Goal: Answer question/provide support

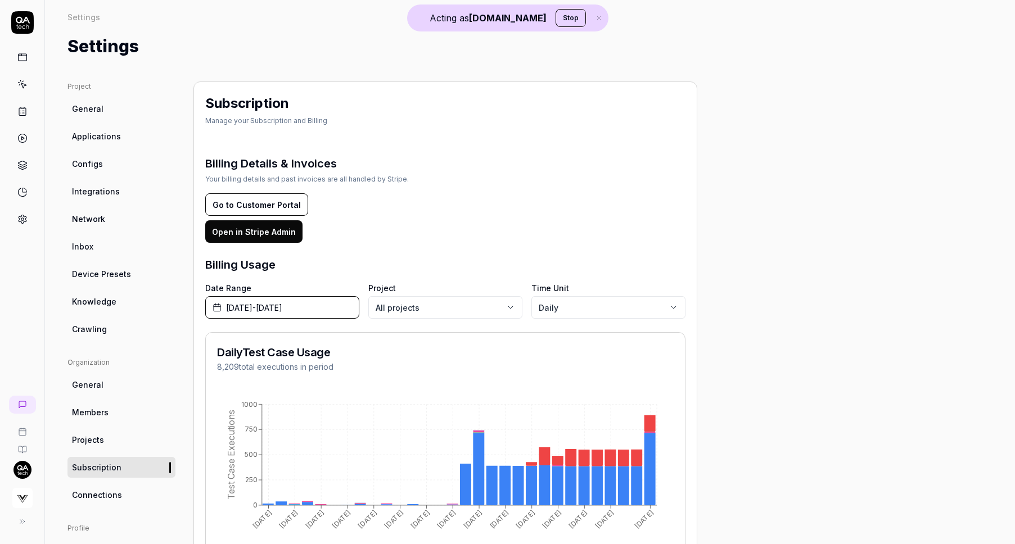
click at [324, 299] on button "[DATE] - [DATE]" at bounding box center [282, 307] width 154 height 22
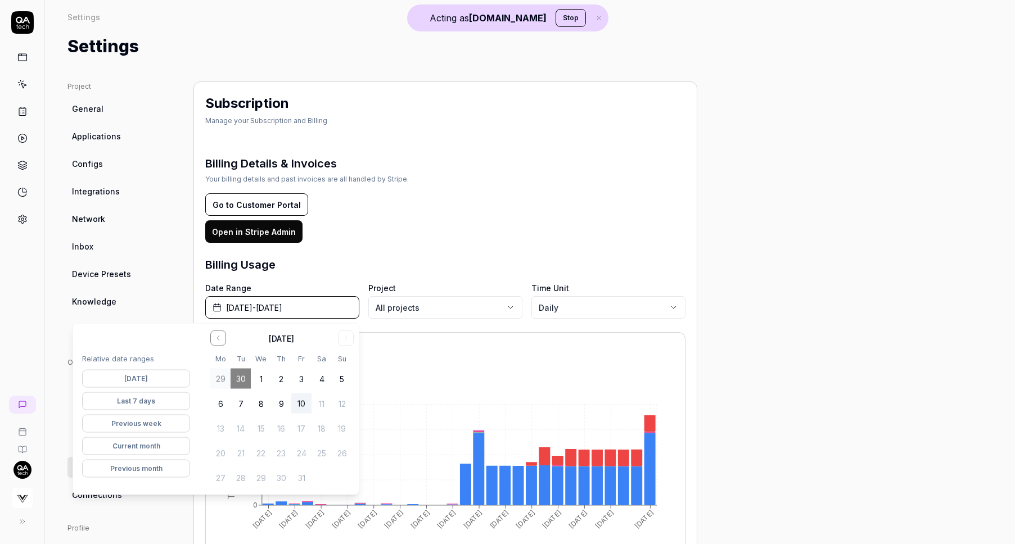
click at [153, 379] on button "[DATE]" at bounding box center [136, 379] width 108 height 18
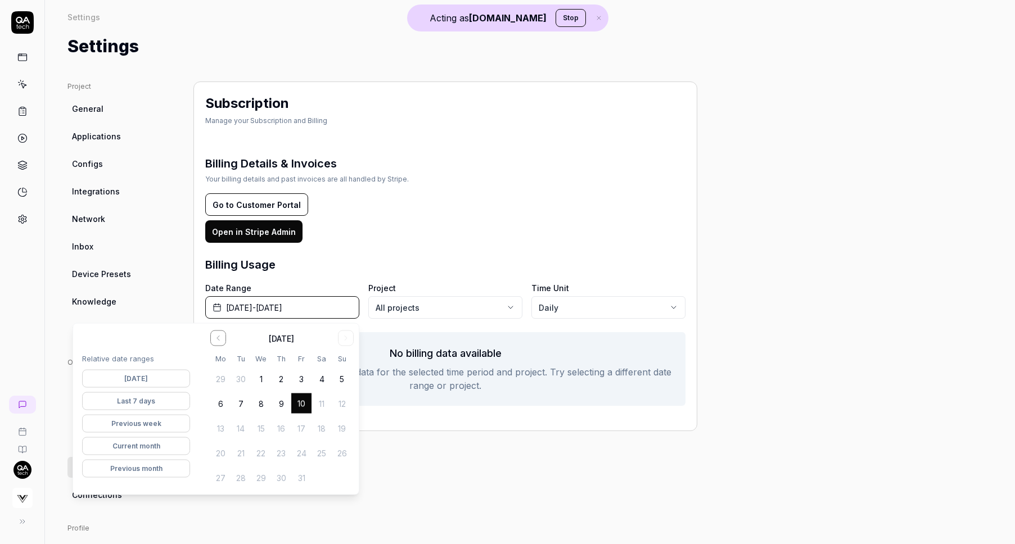
click at [156, 445] on button "Current month" at bounding box center [136, 446] width 108 height 18
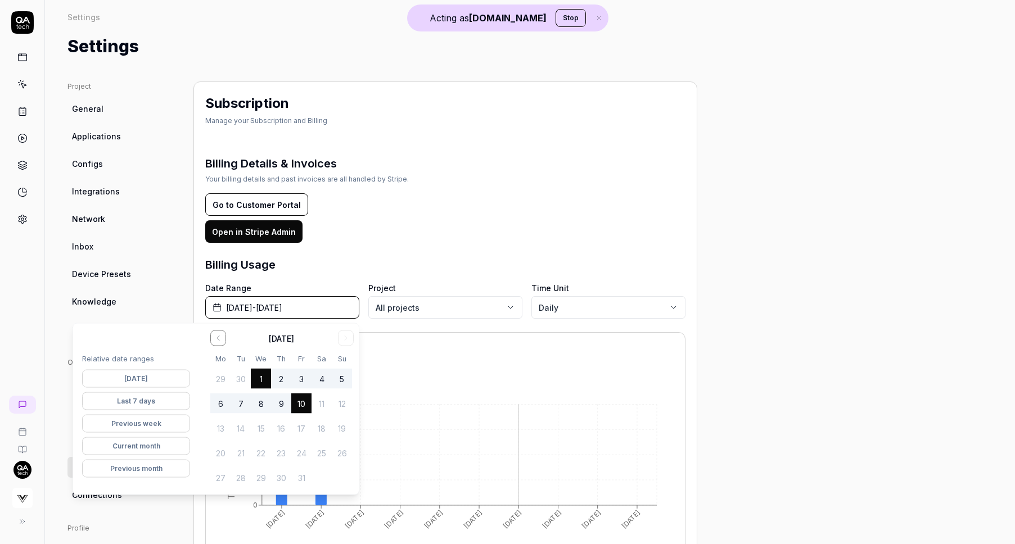
click at [510, 474] on icon "[DATE] [DATE] [DATE] [DATE] [DATE] [DATE] [DATE] [DATE] Oct [DATE] 0 250 500 75…" at bounding box center [445, 483] width 456 height 180
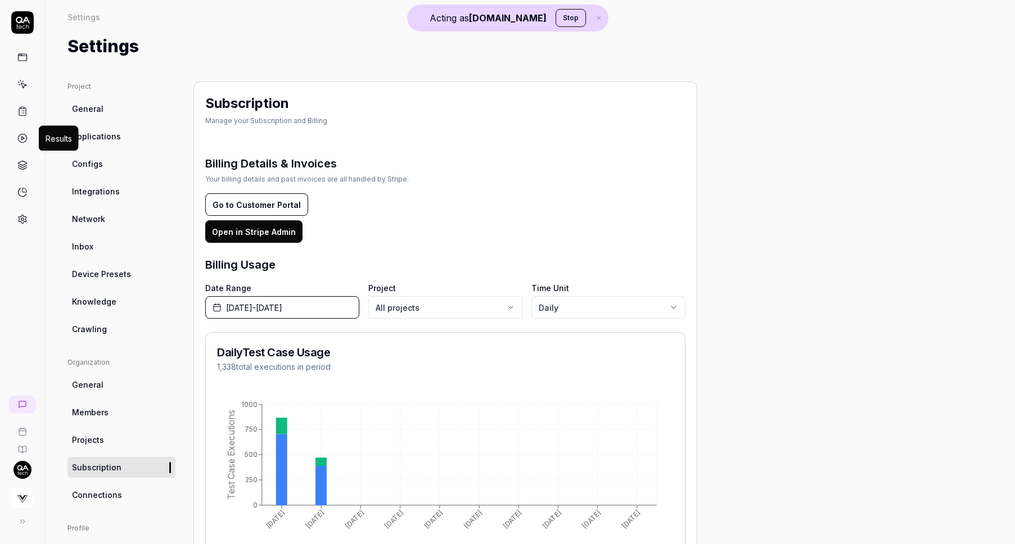
click at [25, 137] on icon at bounding box center [22, 138] width 10 height 10
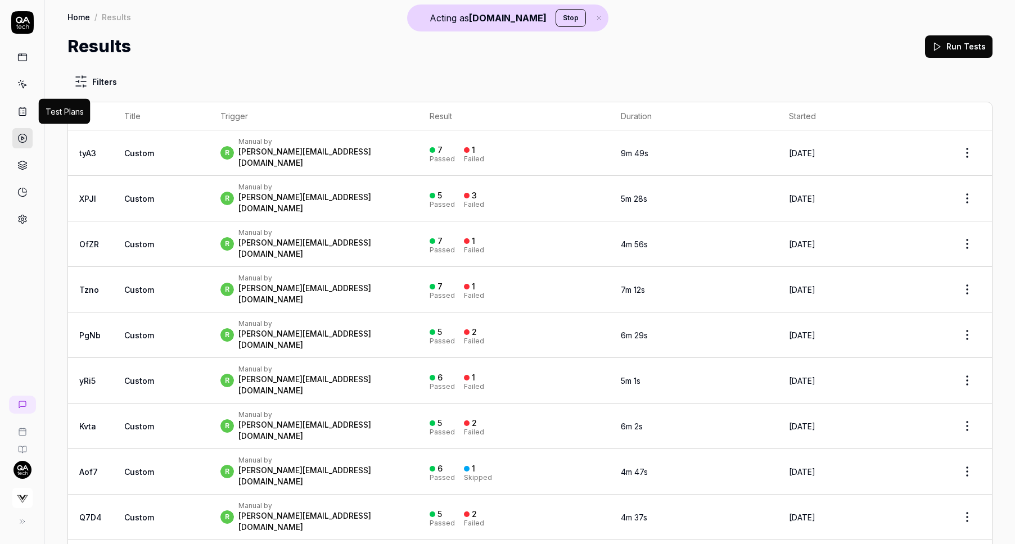
click at [25, 108] on icon at bounding box center [22, 112] width 7 height 8
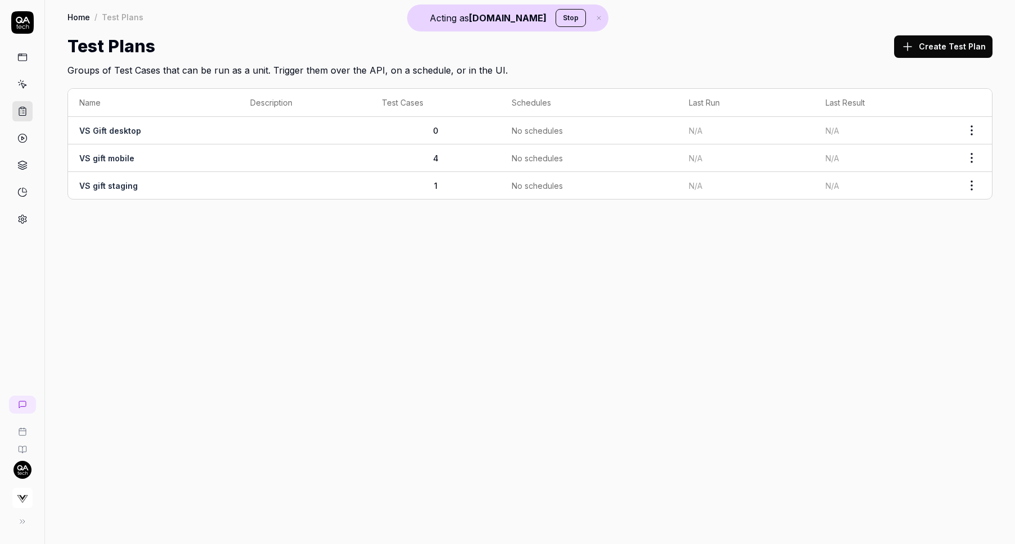
click at [121, 137] on td "VS Gift desktop" at bounding box center [153, 131] width 171 height 28
click at [24, 84] on icon at bounding box center [23, 85] width 5 height 5
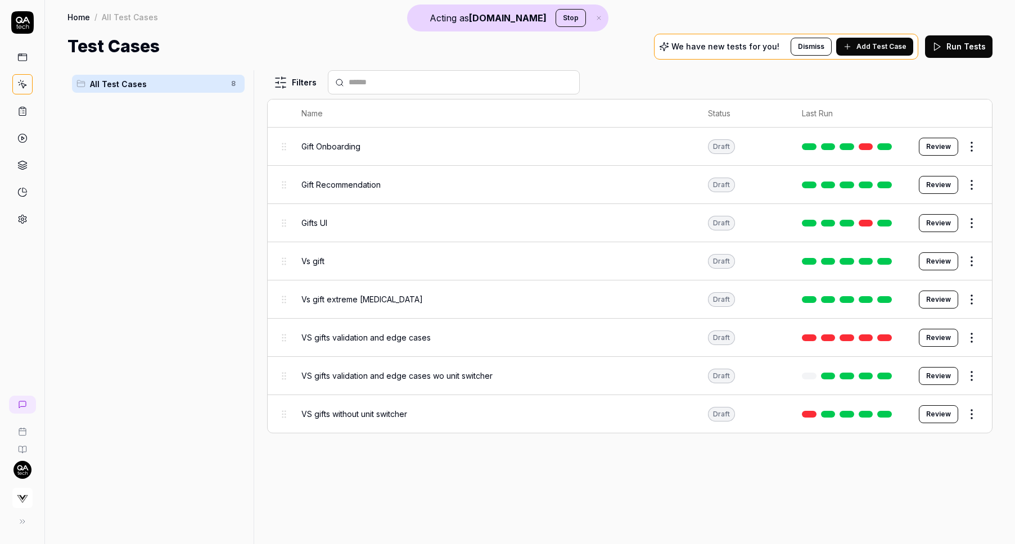
click at [22, 505] on img "button" at bounding box center [22, 498] width 20 height 20
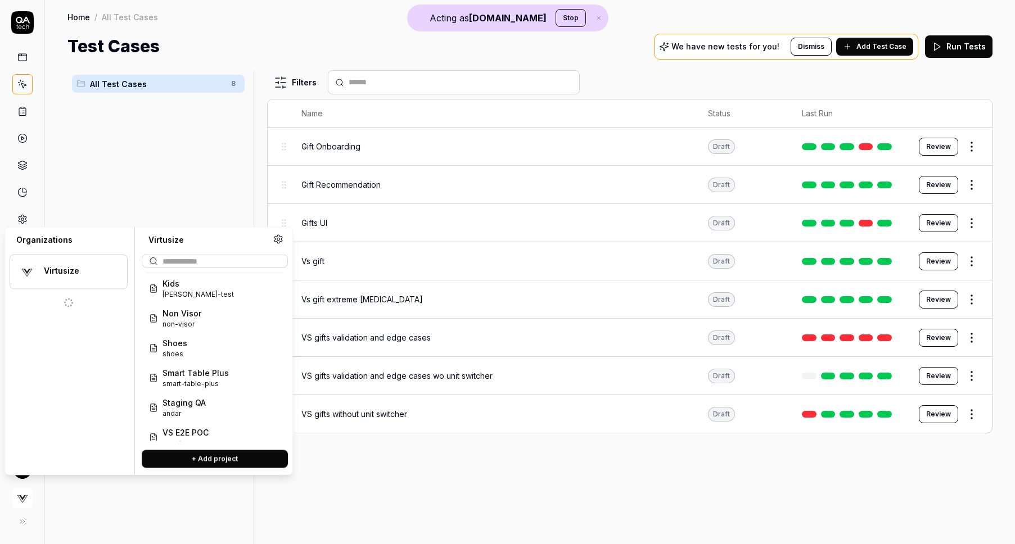
scroll to position [105, 0]
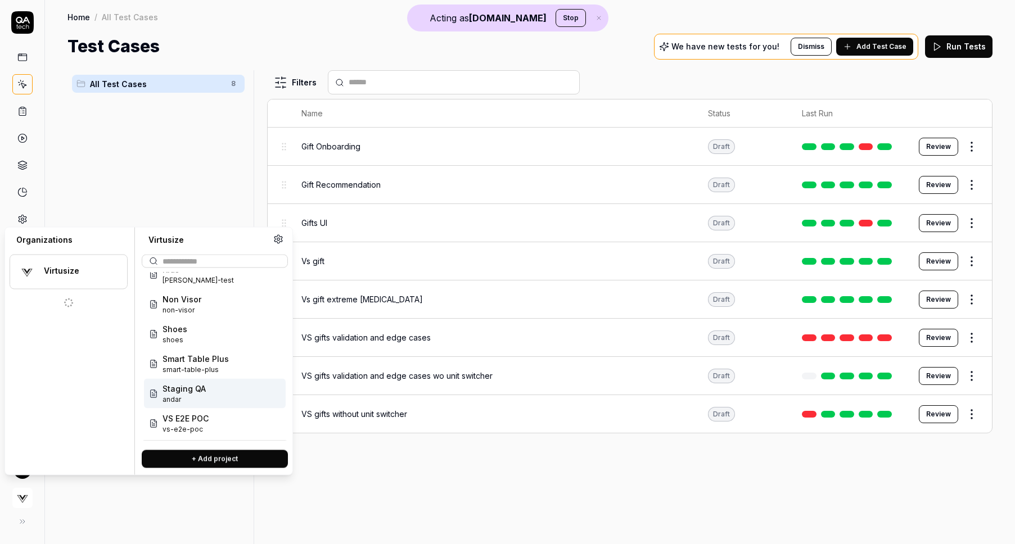
click at [183, 403] on span "andar" at bounding box center [183, 400] width 43 height 10
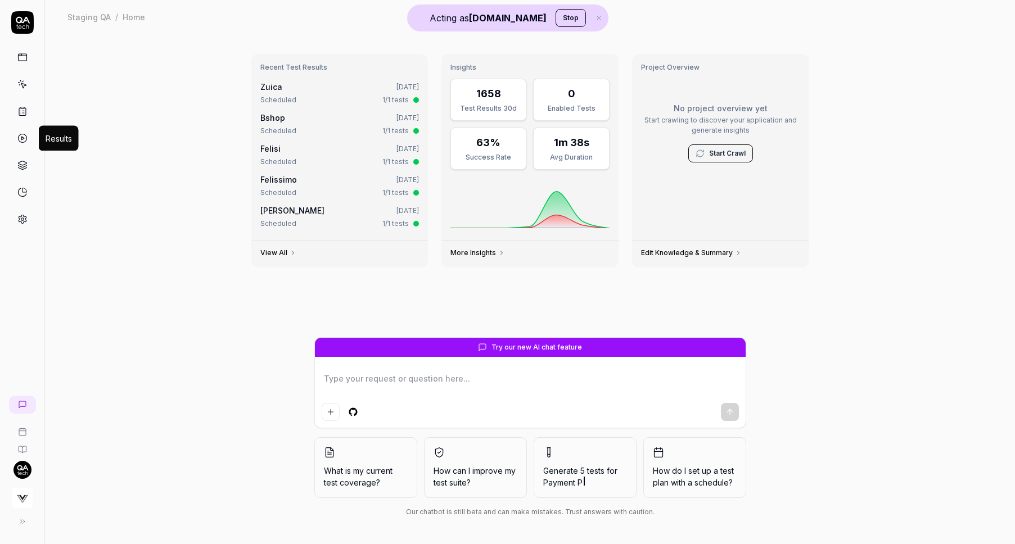
type textarea "*"
click at [23, 136] on icon at bounding box center [22, 138] width 10 height 10
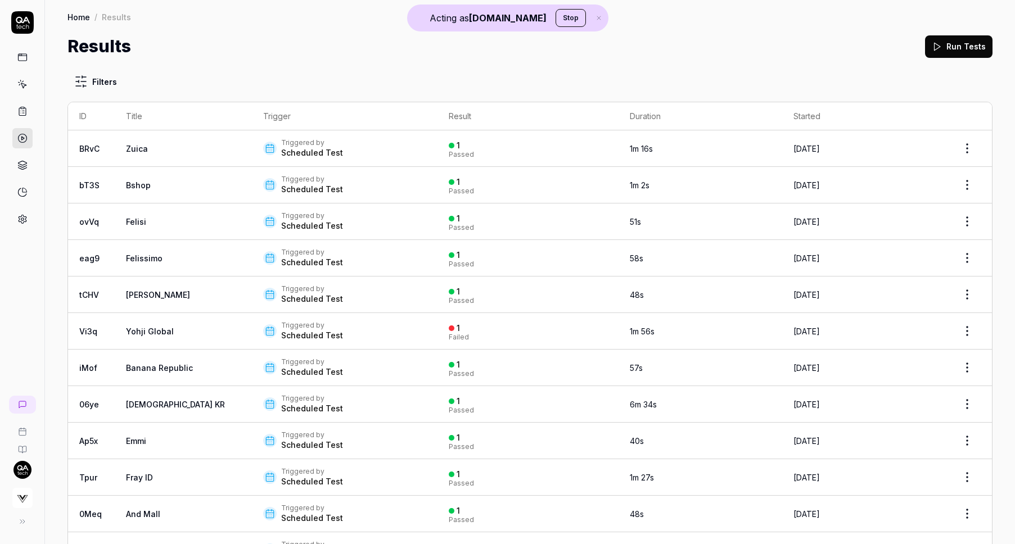
click at [182, 161] on td "Zuica" at bounding box center [183, 148] width 137 height 37
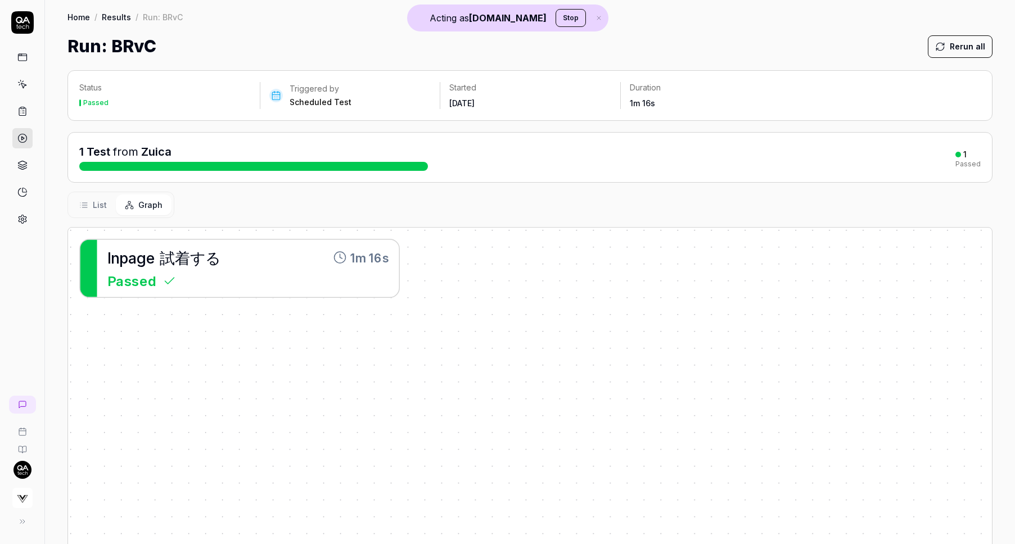
click at [175, 265] on span "着" at bounding box center [182, 257] width 15 height 18
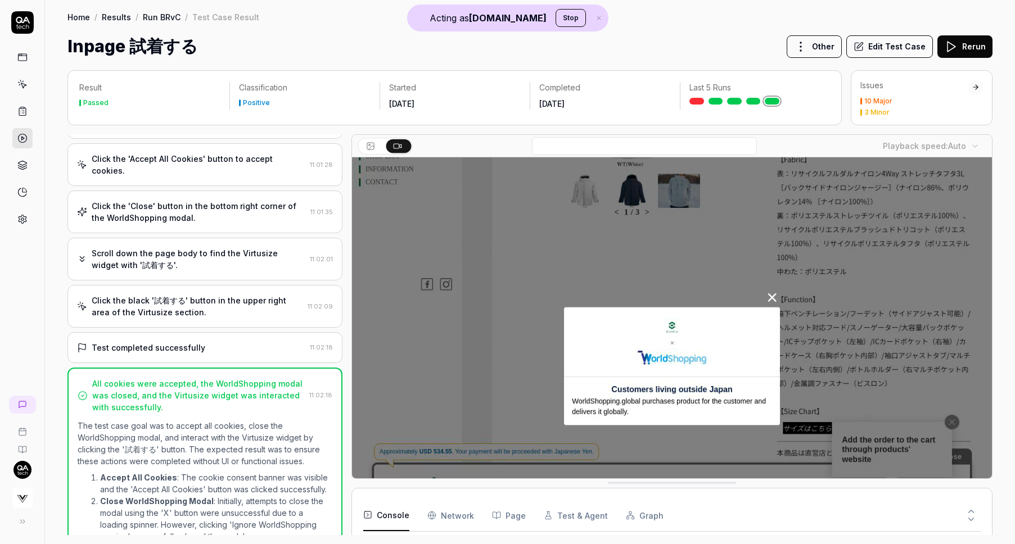
scroll to position [237, 0]
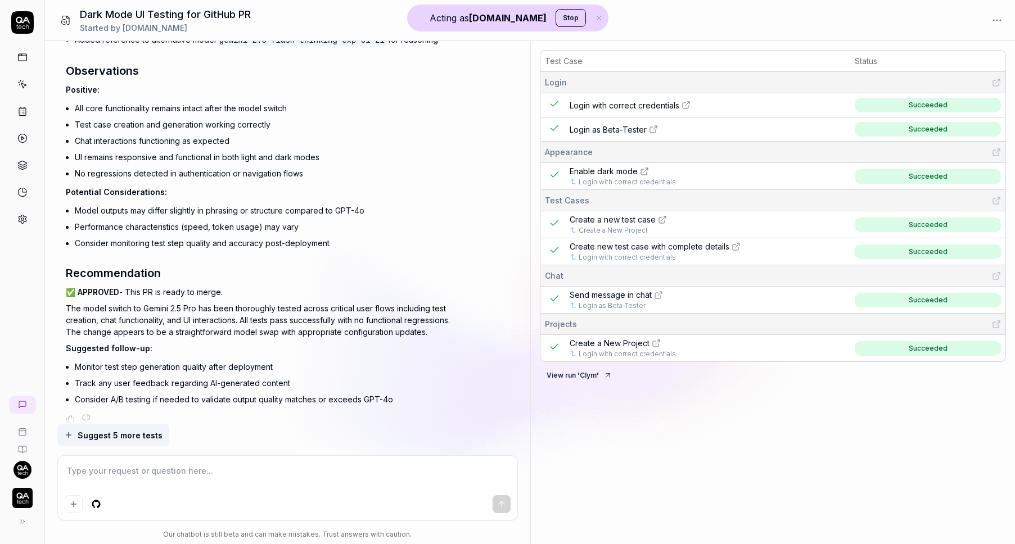
scroll to position [1062, 0]
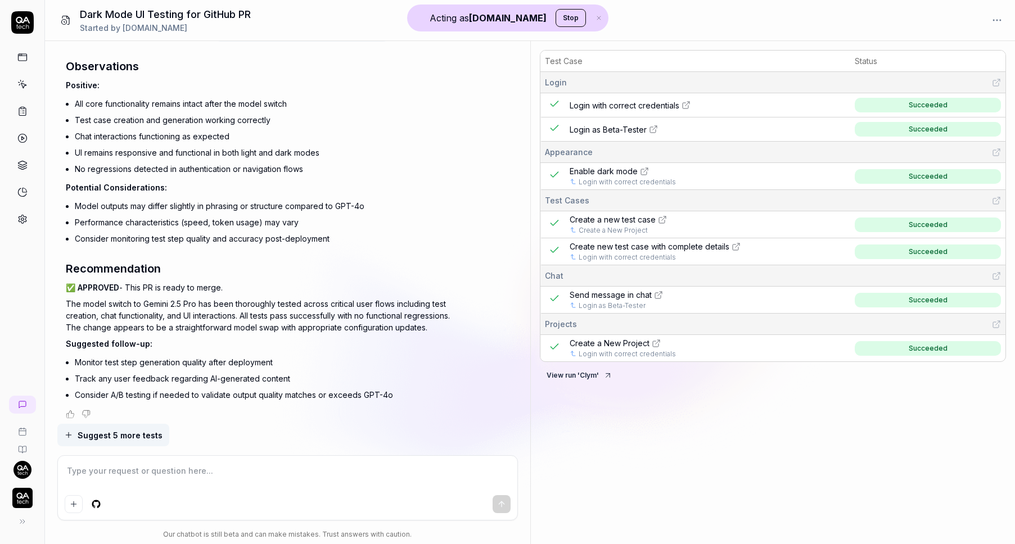
type textarea "*"
